Goal: Transaction & Acquisition: Purchase product/service

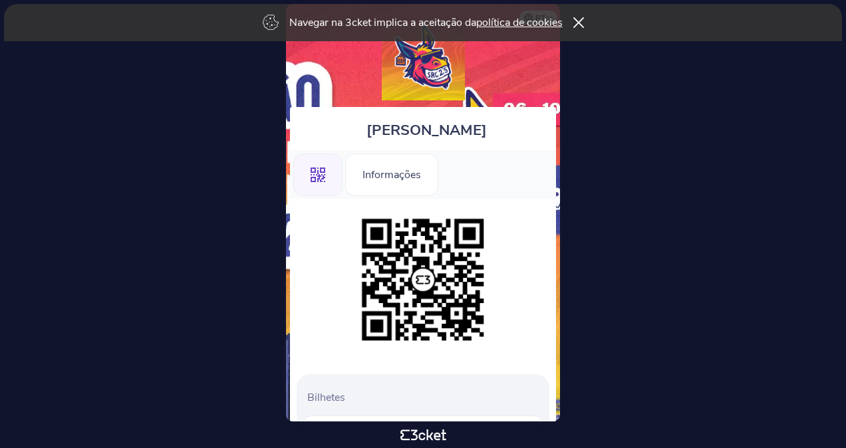
scroll to position [228, 0]
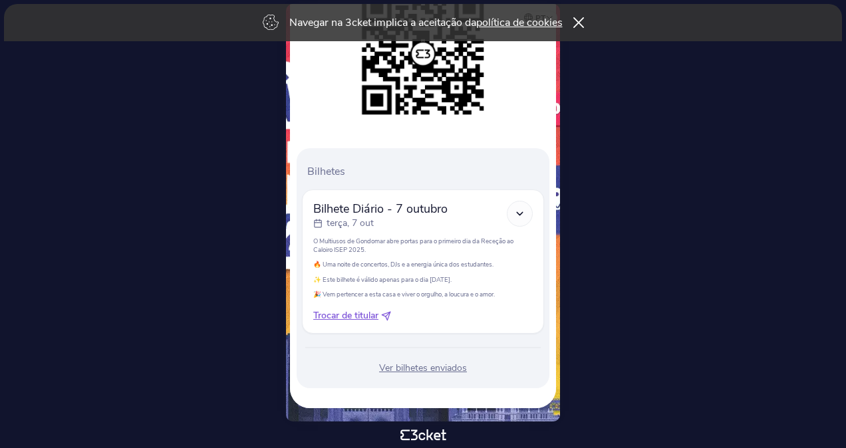
click at [520, 210] on icon at bounding box center [519, 213] width 11 height 11
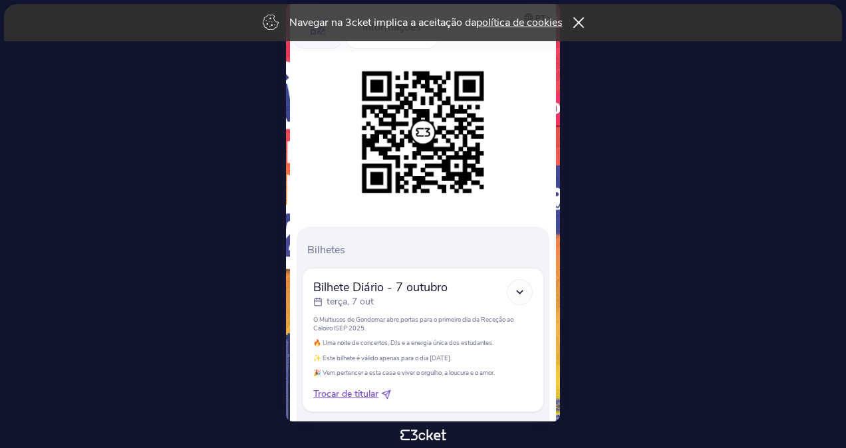
scroll to position [147, 0]
click at [578, 19] on icon at bounding box center [579, 22] width 11 height 11
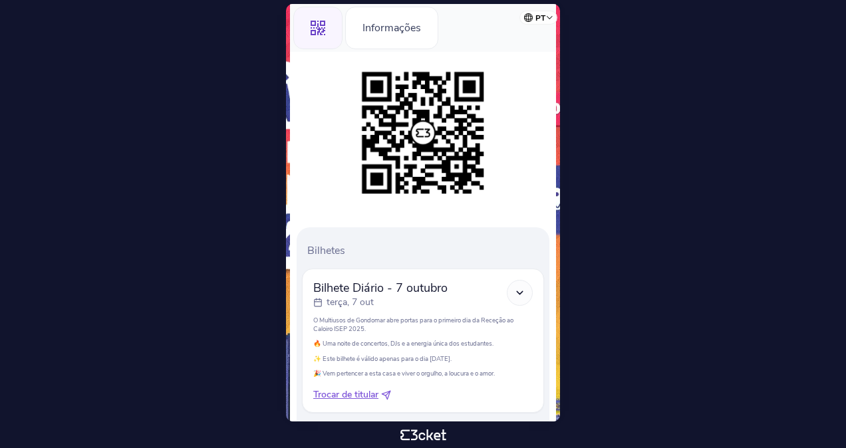
click at [327, 22] on div ".st0{fill-rule:evenodd;clip-rule:evenodd;}" at bounding box center [317, 28] width 49 height 43
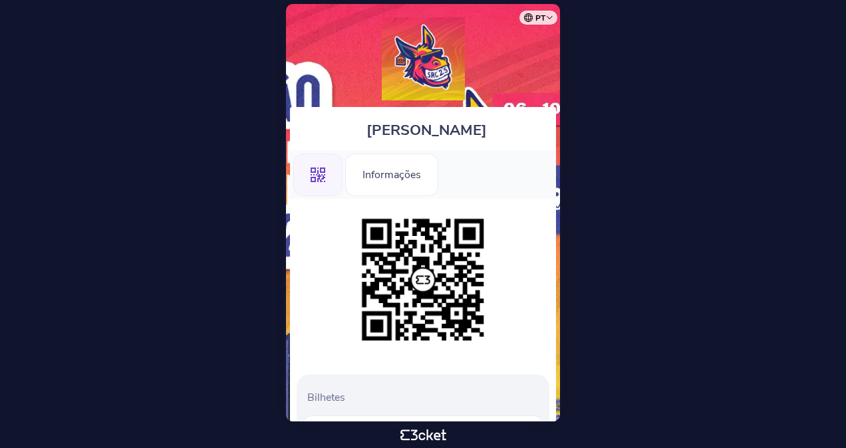
click at [313, 188] on div ".st0{fill-rule:evenodd;clip-rule:evenodd;}" at bounding box center [317, 175] width 49 height 43
